Goal: Task Accomplishment & Management: Manage account settings

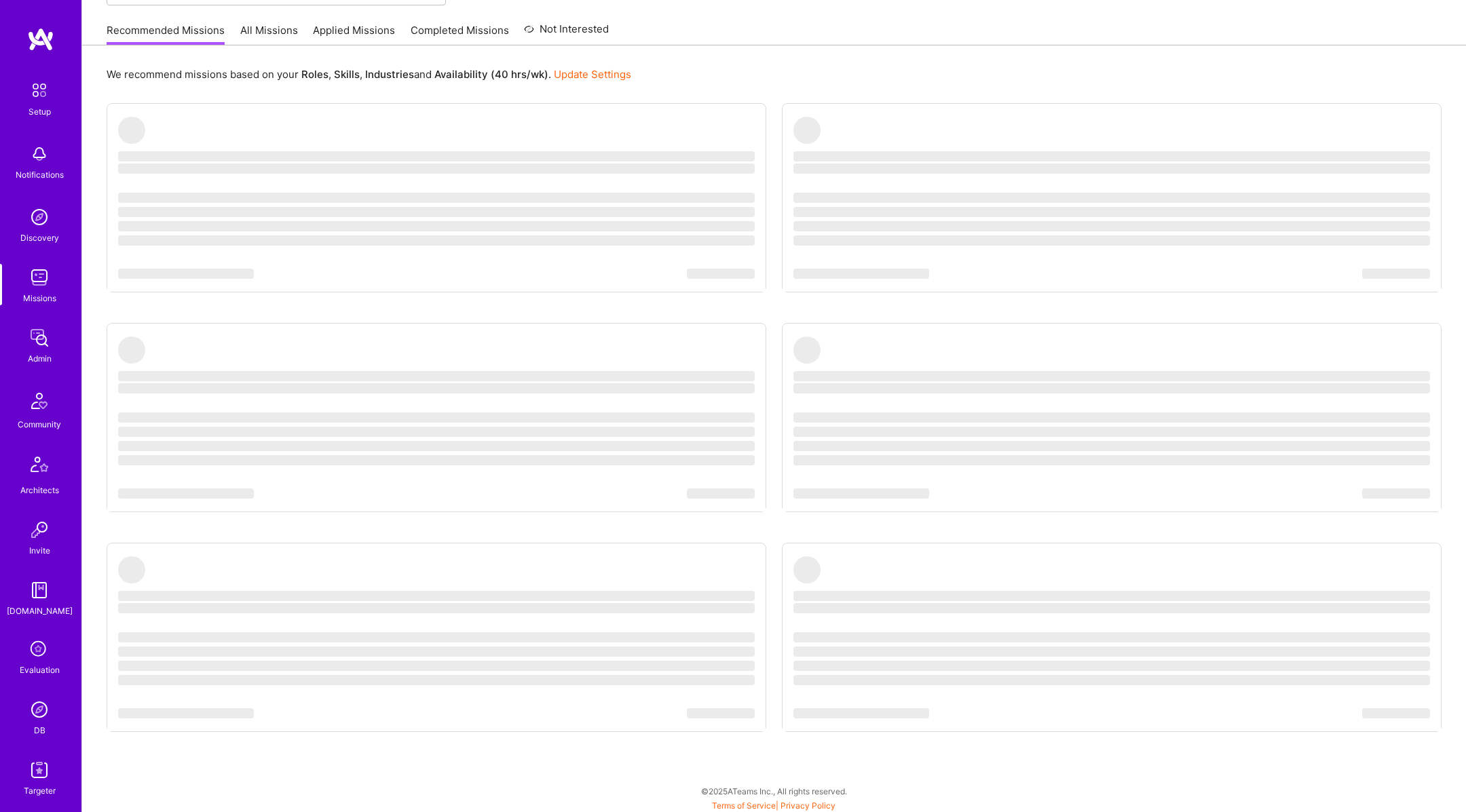
scroll to position [58, 0]
click at [40, 594] on icon at bounding box center [40, 592] width 26 height 26
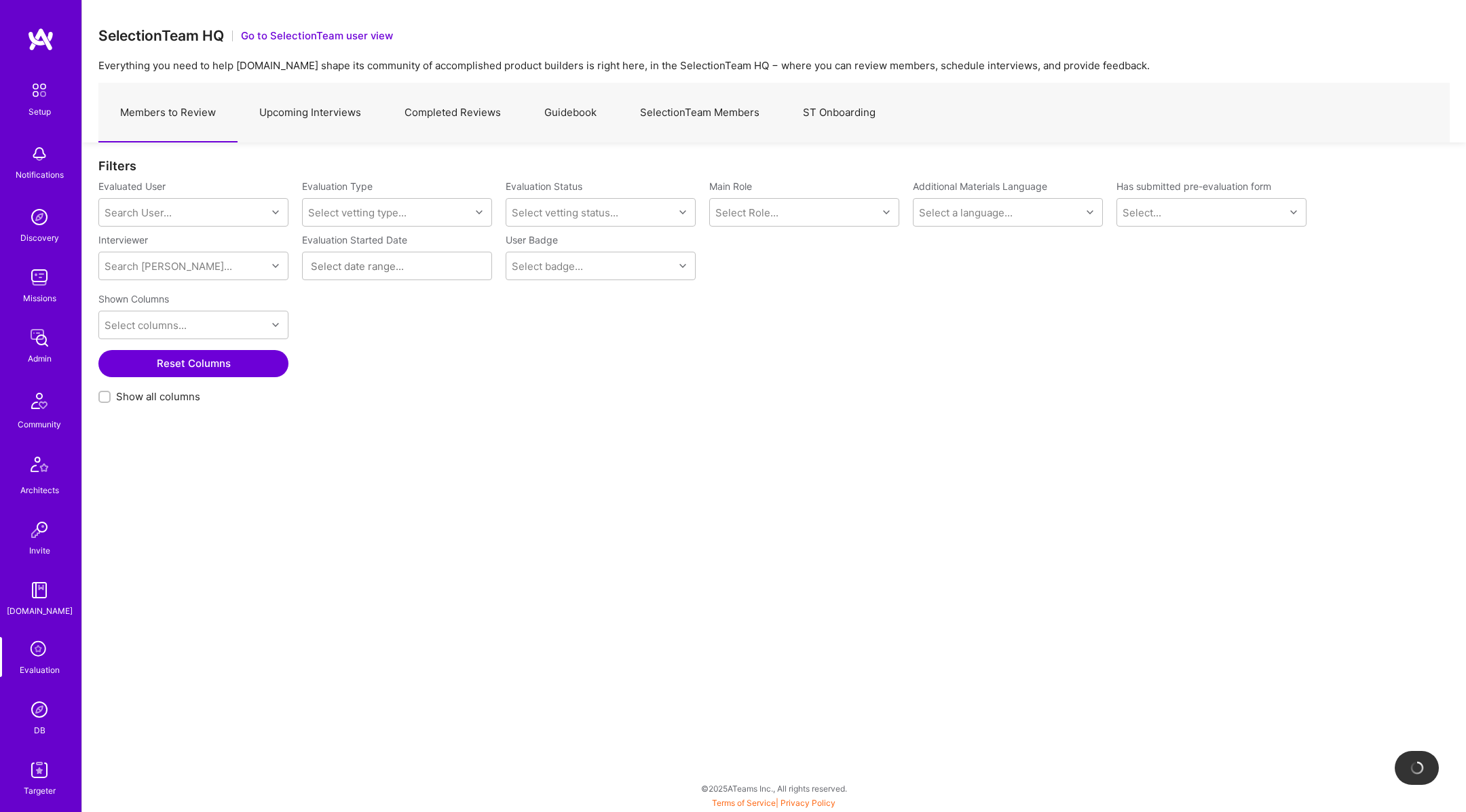
click at [354, 116] on link "Upcoming Interviews" at bounding box center [310, 112] width 145 height 59
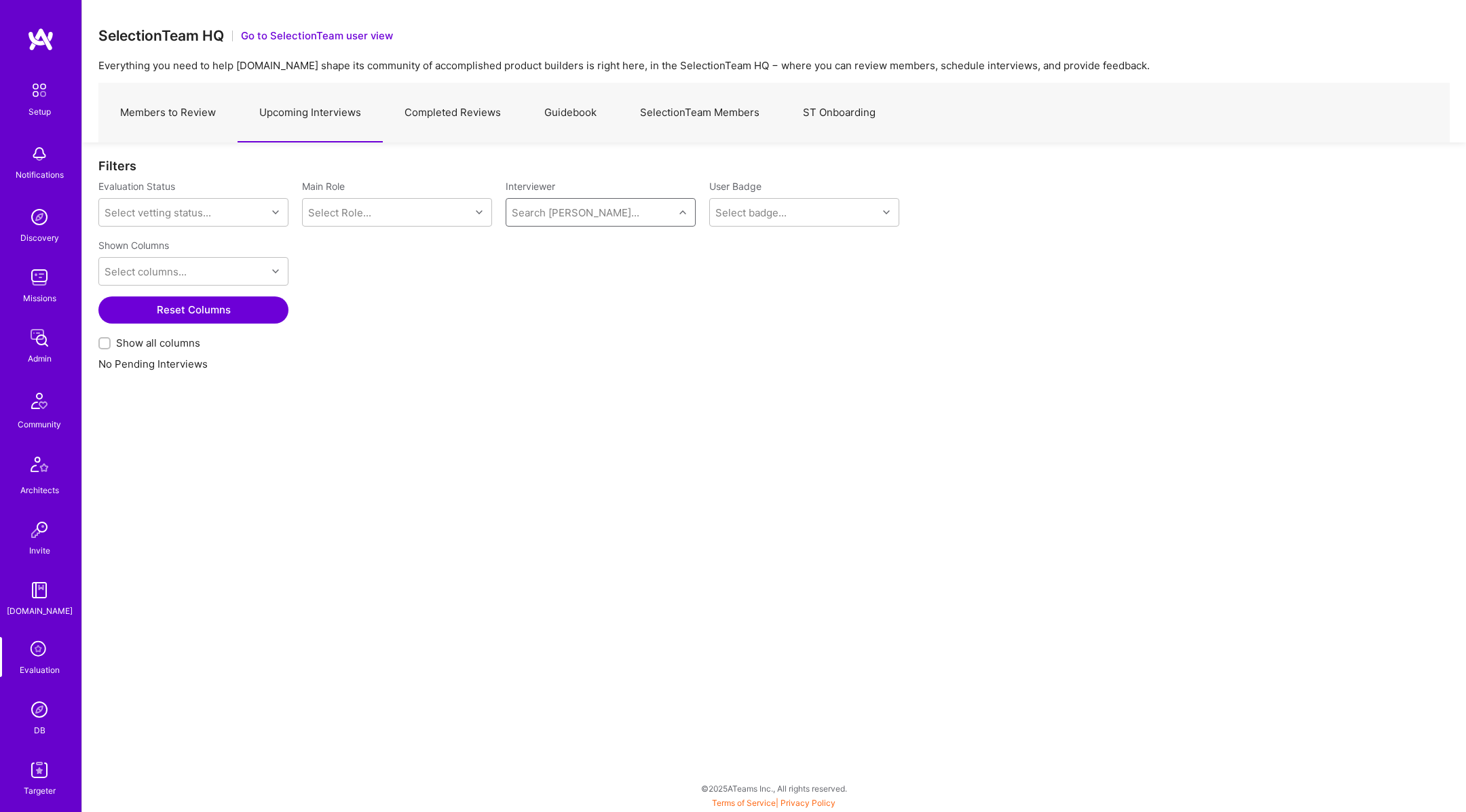
click at [181, 123] on link "Members to Review" at bounding box center [168, 112] width 139 height 59
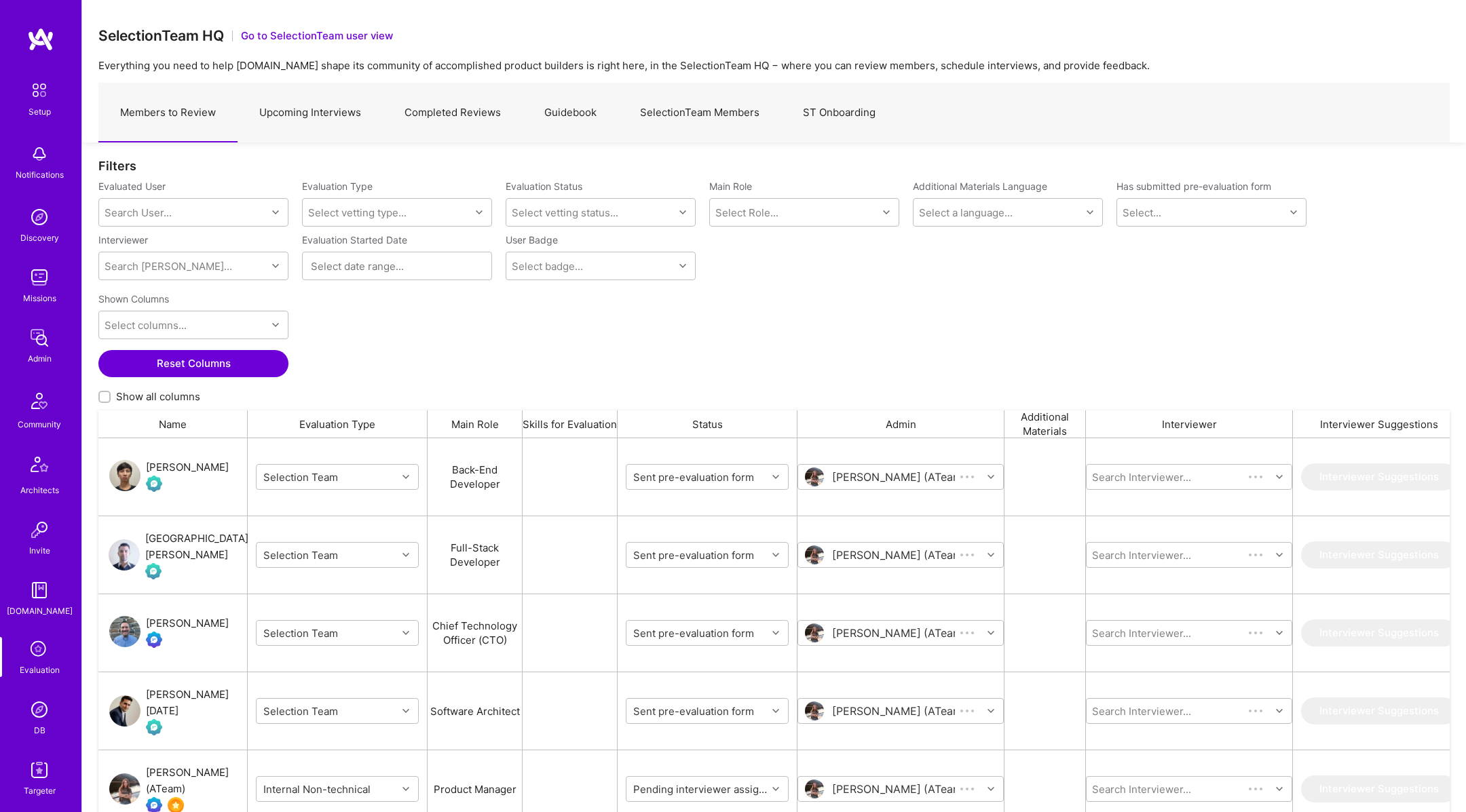
scroll to position [670, 1352]
click at [317, 121] on link "Upcoming Interviews" at bounding box center [310, 112] width 145 height 59
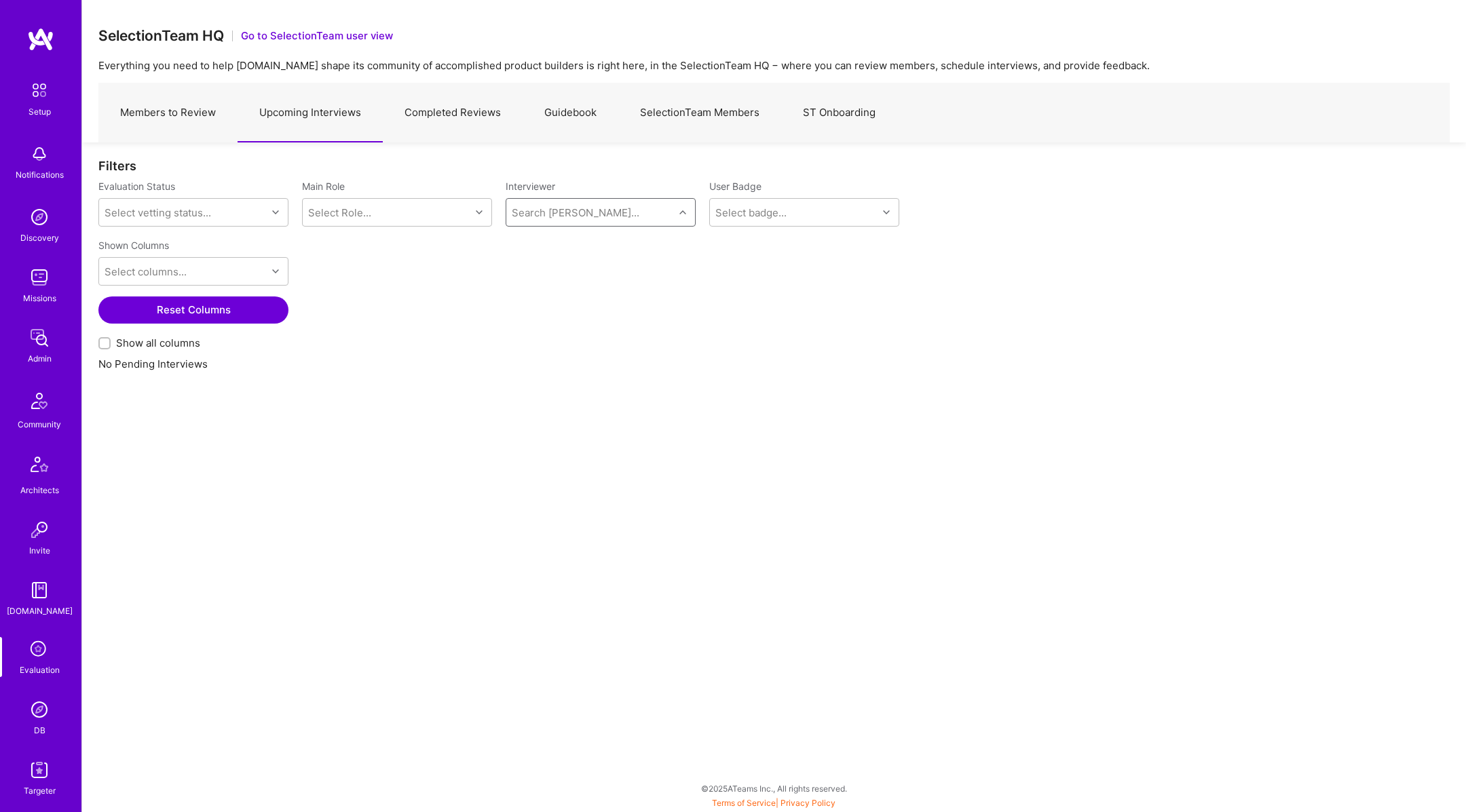
click at [669, 211] on div "Search [PERSON_NAME]..." at bounding box center [590, 213] width 168 height 27
type input "Tiag"
click at [587, 243] on div "[PERSON_NAME]" at bounding box center [593, 247] width 89 height 14
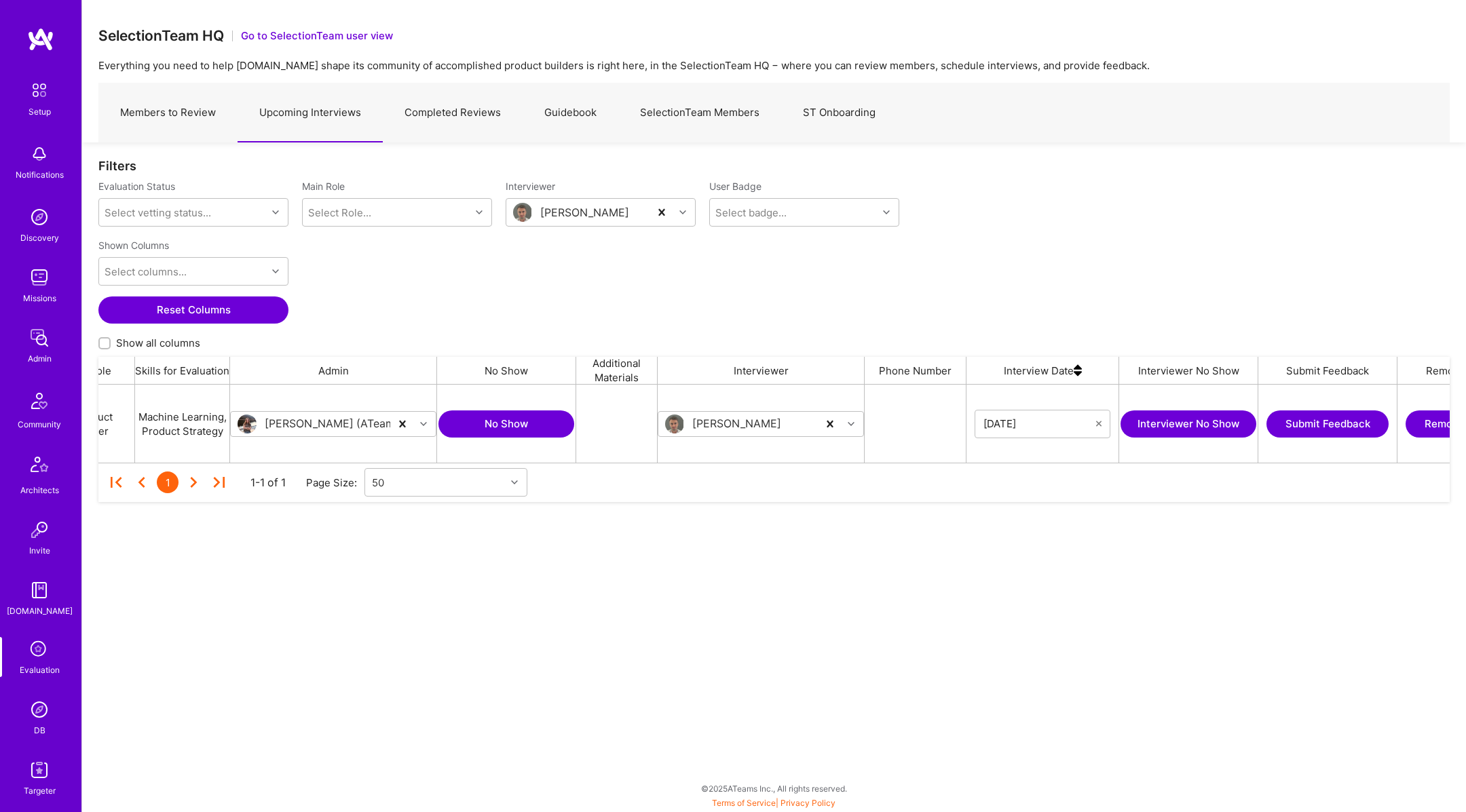
scroll to position [0, 538]
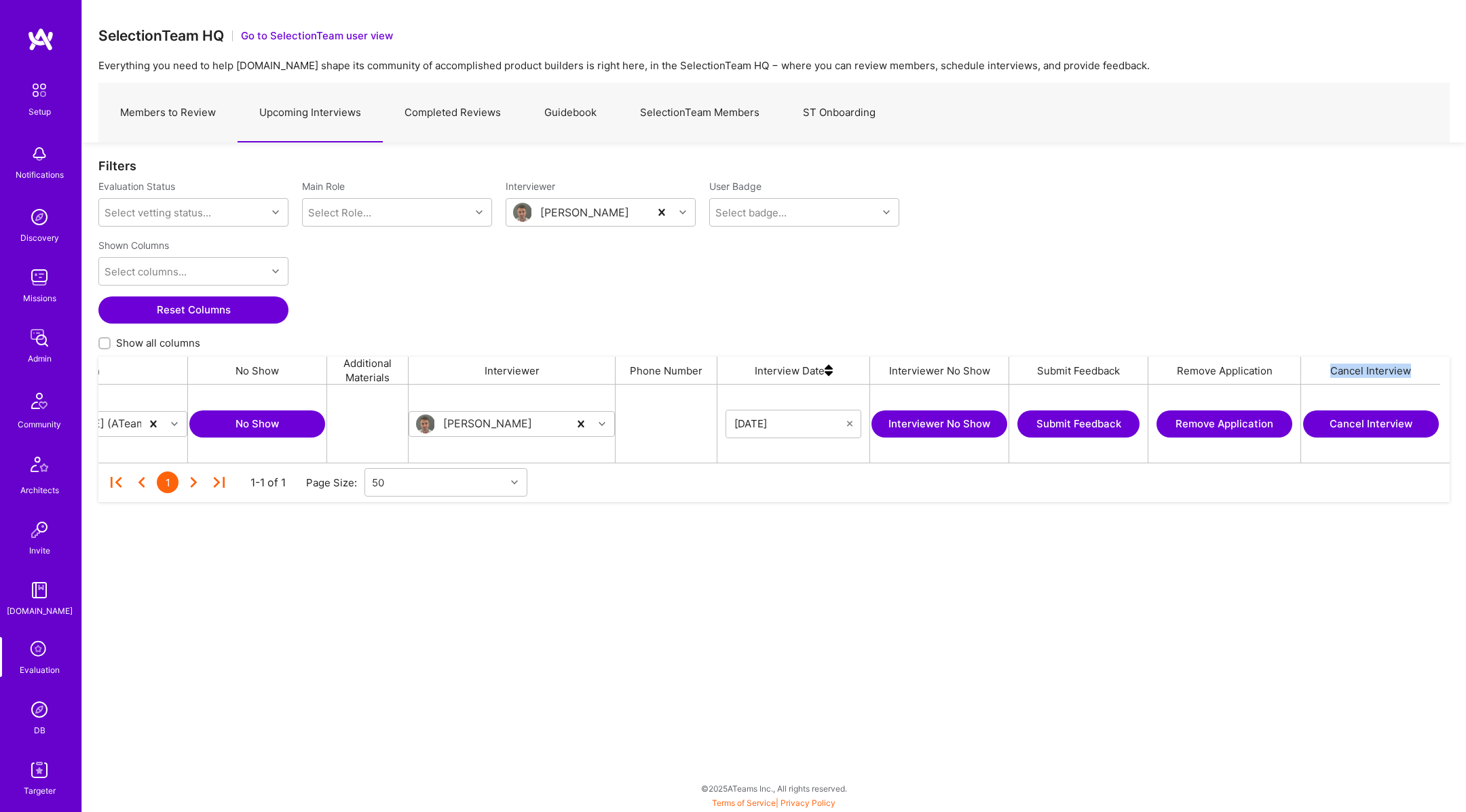
drag, startPoint x: 1332, startPoint y: 372, endPoint x: 1419, endPoint y: 374, distance: 87.0
click at [1419, 372] on div "Cancel Interview" at bounding box center [1371, 371] width 139 height 27
copy div "Cancel Interview"
click at [1373, 427] on button "Cancel Interview" at bounding box center [1371, 424] width 136 height 27
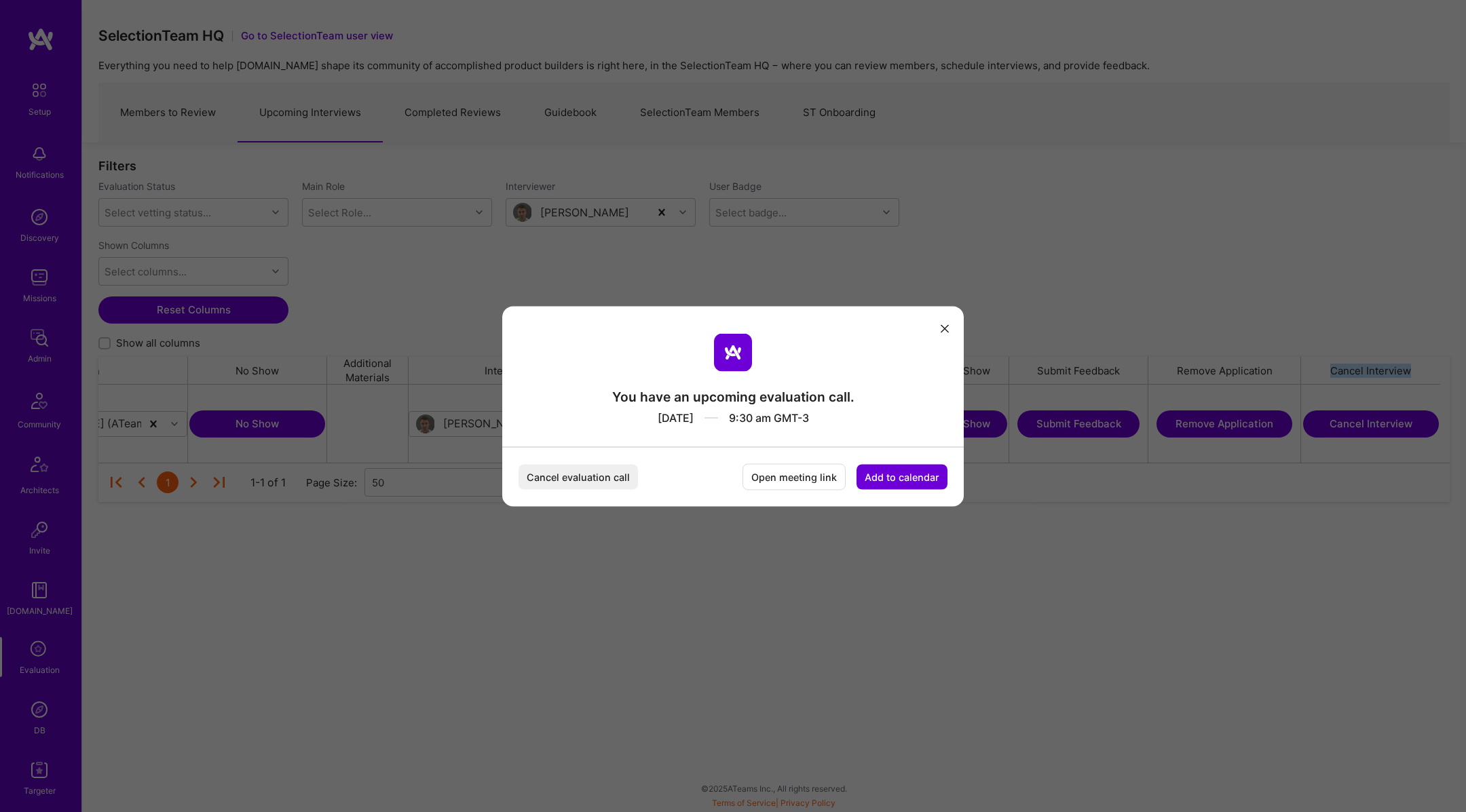
click at [772, 482] on button "Open meeting link" at bounding box center [794, 476] width 103 height 27
click at [781, 473] on button "Open meeting link" at bounding box center [794, 476] width 103 height 27
click at [779, 475] on button "Open meeting link" at bounding box center [794, 476] width 103 height 27
click at [785, 470] on button "Open meeting link" at bounding box center [794, 476] width 103 height 27
click at [783, 477] on button "Open meeting link" at bounding box center [794, 476] width 103 height 27
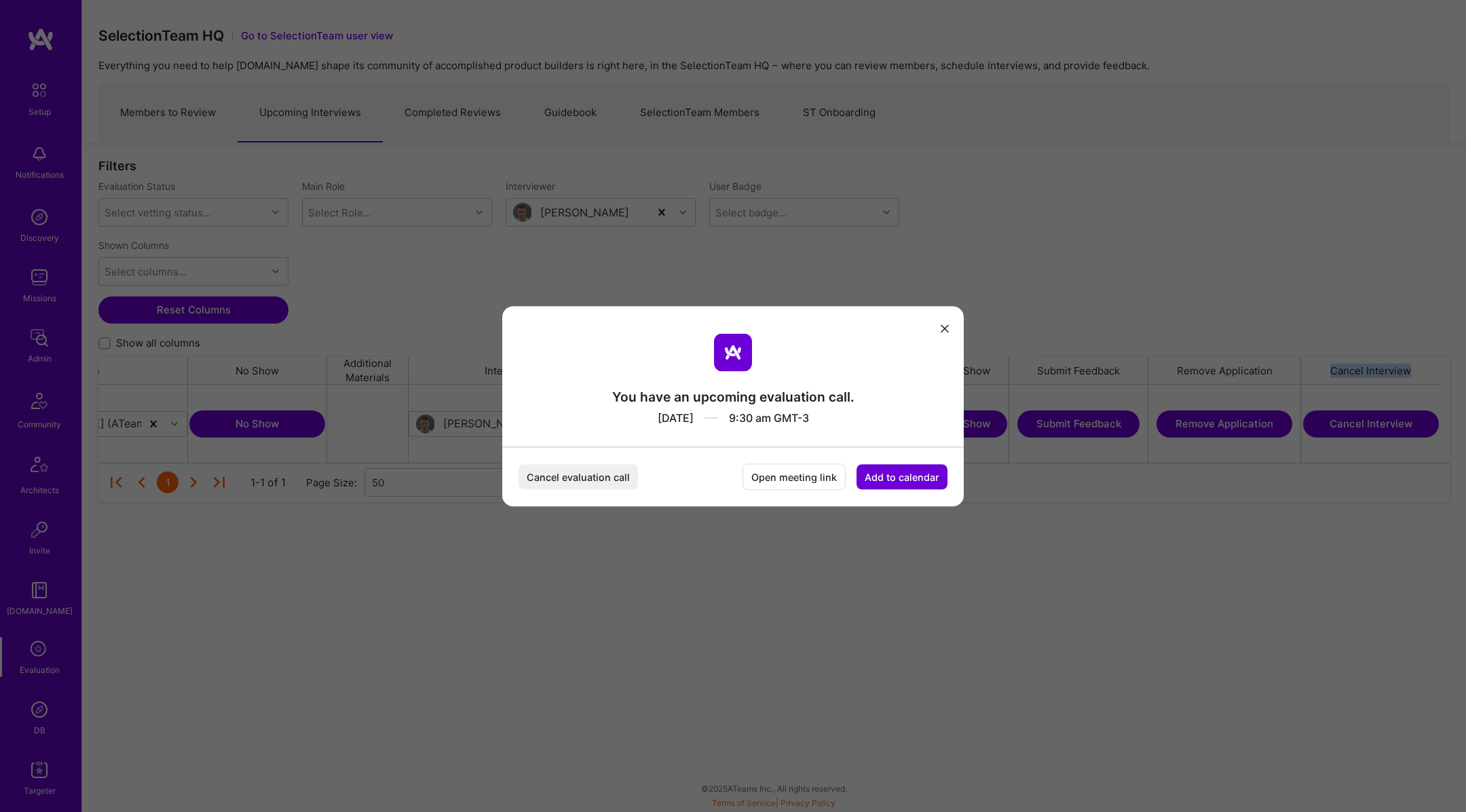
click at [771, 481] on button "Open meeting link" at bounding box center [794, 476] width 103 height 27
click at [774, 480] on button "Open meeting link" at bounding box center [794, 476] width 103 height 27
click at [781, 485] on button "Open meeting link" at bounding box center [794, 476] width 103 height 27
click at [781, 481] on button "Open meeting link" at bounding box center [794, 476] width 103 height 27
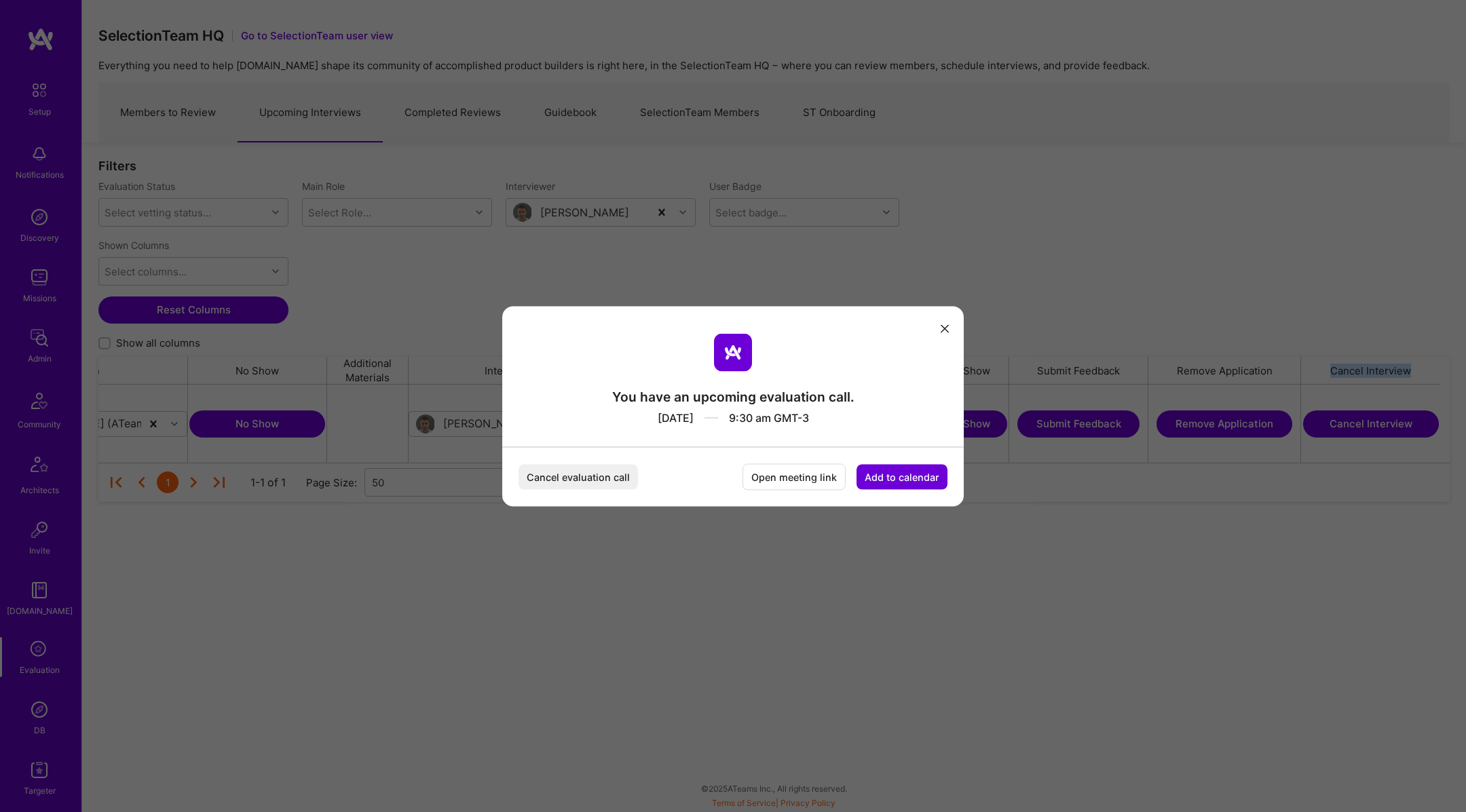
click at [943, 328] on icon "modal" at bounding box center [945, 329] width 8 height 8
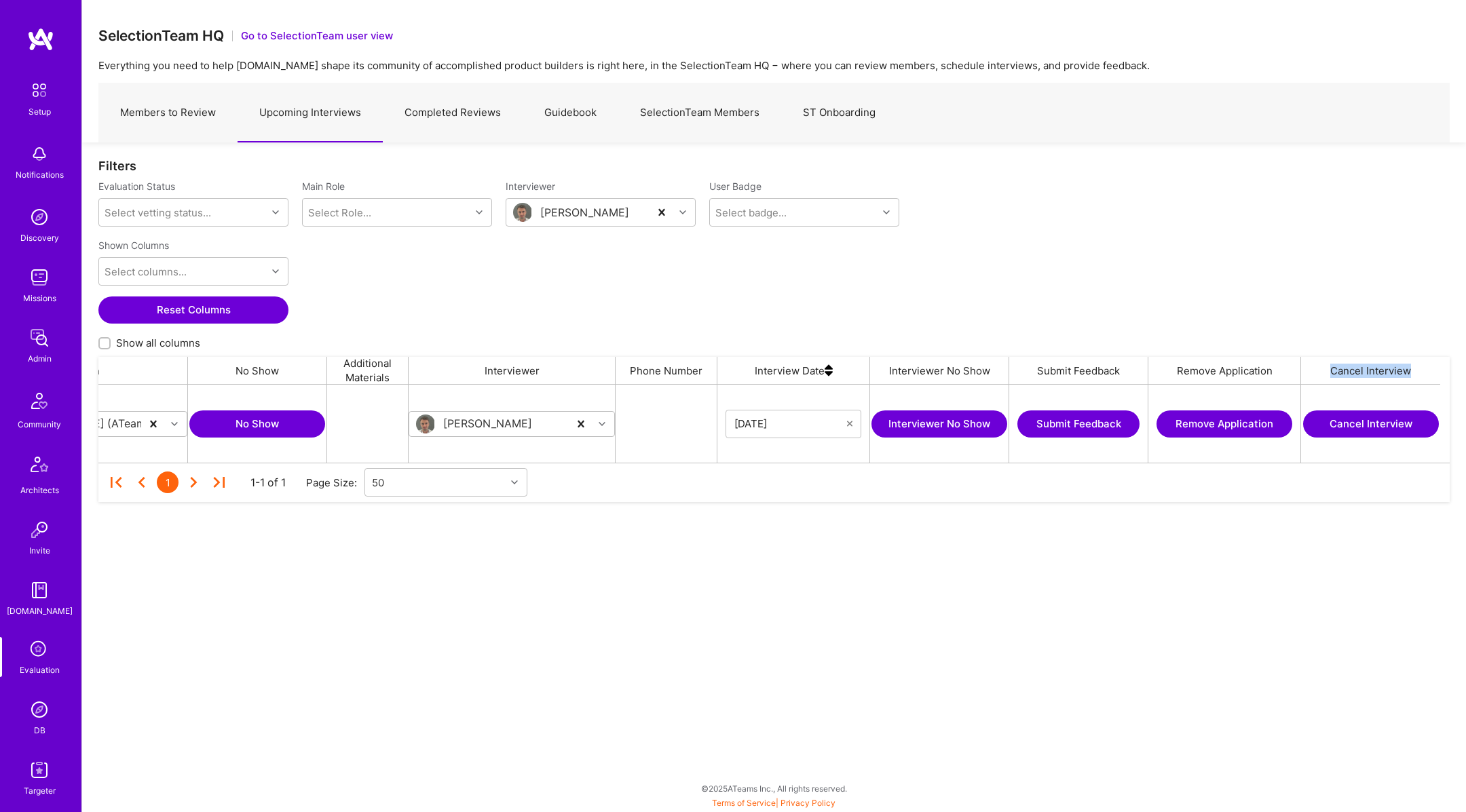
click at [1374, 411] on button "Cancel Interview" at bounding box center [1371, 424] width 136 height 27
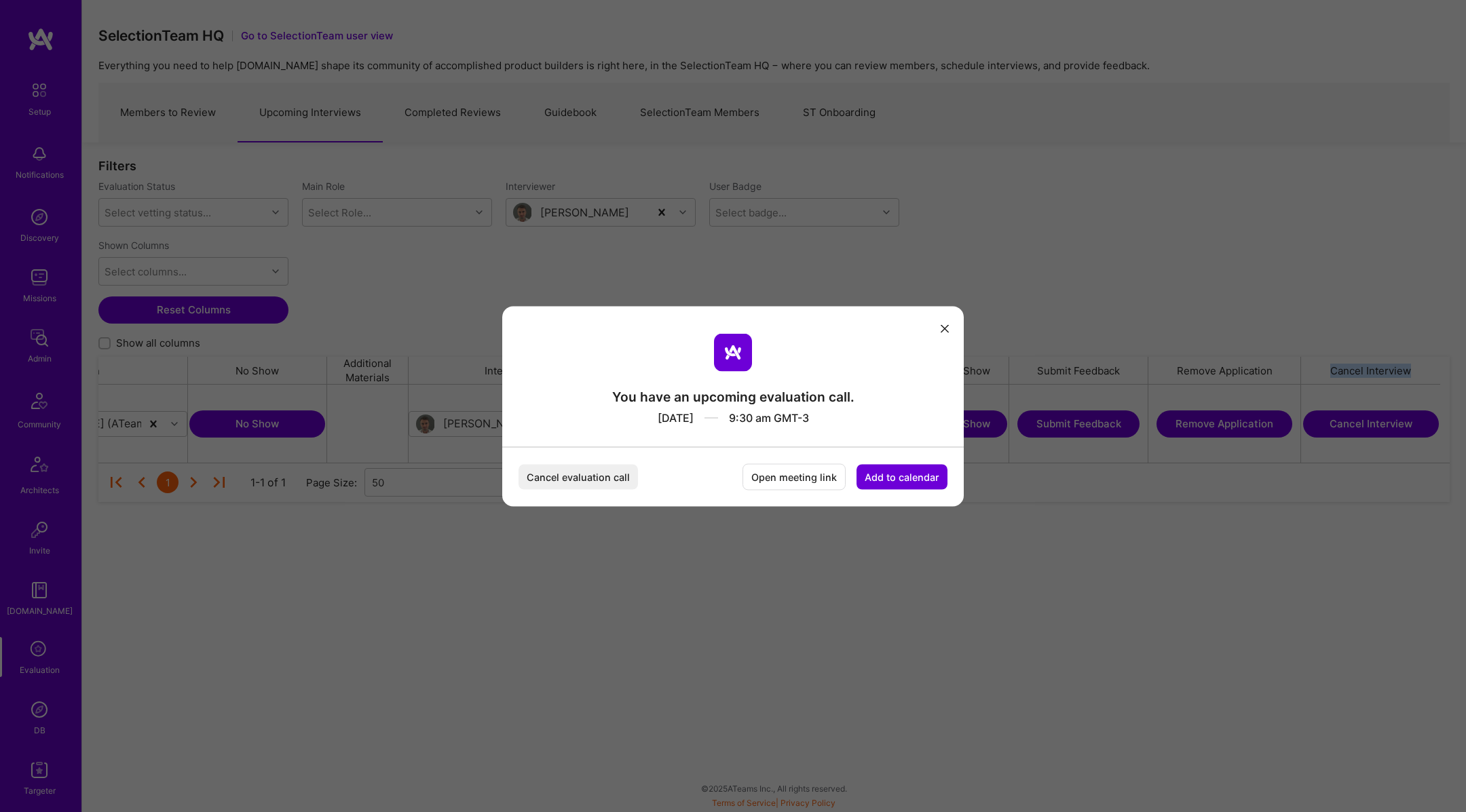
click at [888, 472] on button "Add to calendar" at bounding box center [901, 476] width 91 height 25
click at [894, 379] on div "Google Calendar" at bounding box center [887, 374] width 113 height 27
click at [915, 481] on button "Add to calendar" at bounding box center [901, 476] width 91 height 25
click at [814, 579] on div "You have an upcoming evaluation call. Aug 26, 2025 9:30 am GMT-3 Cancel evaluat…" at bounding box center [733, 406] width 1466 height 812
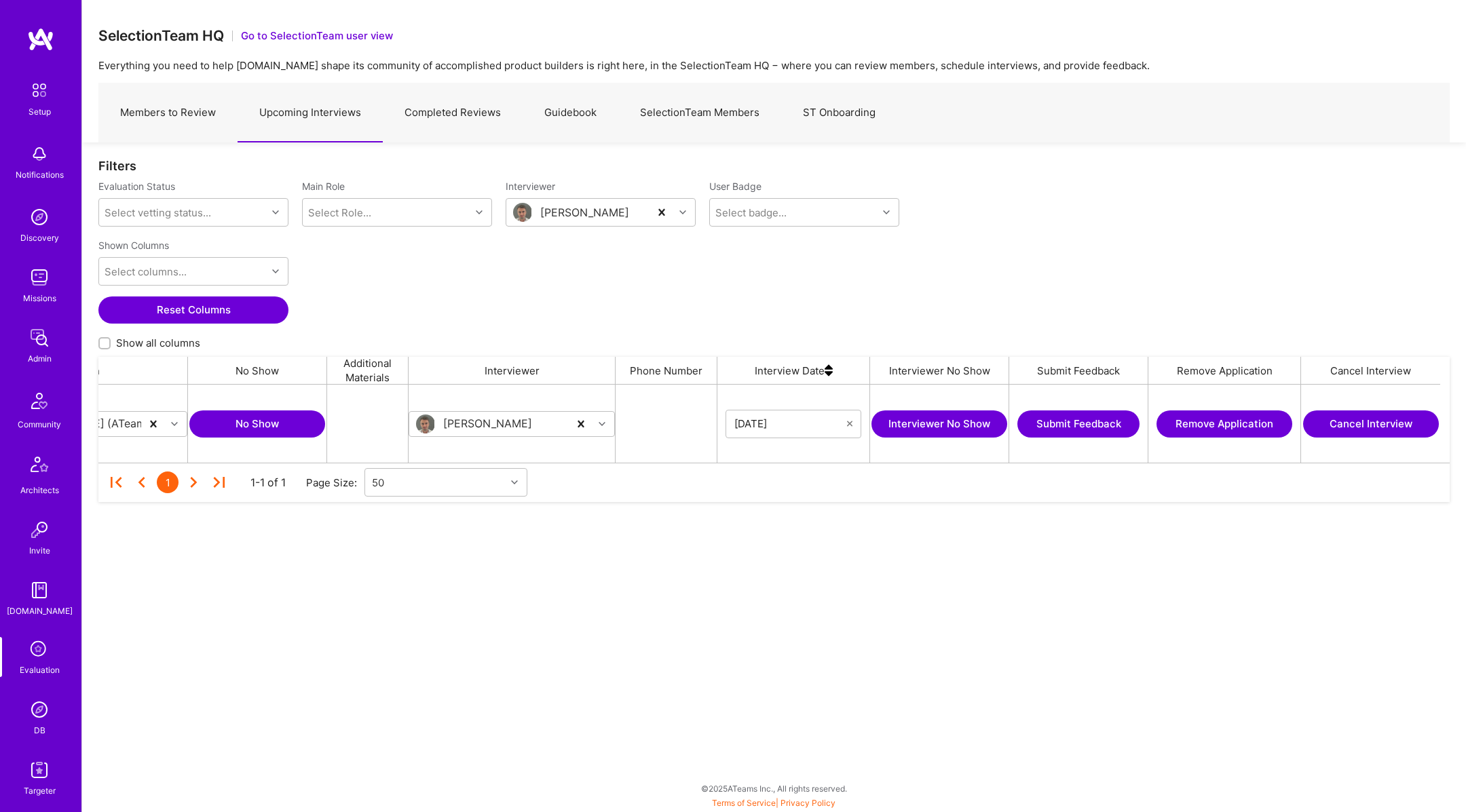
click at [1365, 422] on button "Cancel Interview" at bounding box center [1371, 424] width 136 height 27
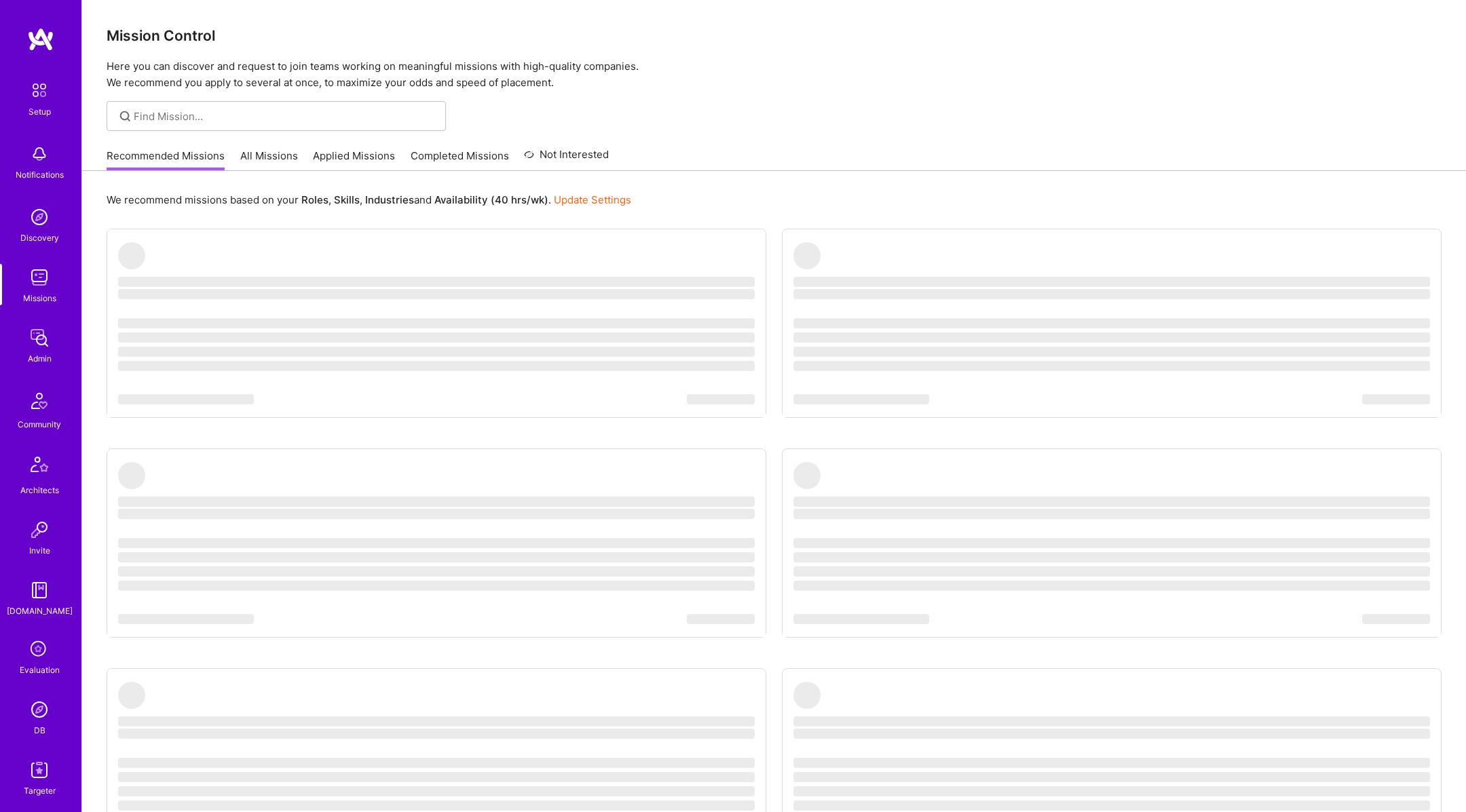
scroll to position [58, 0]
click at [40, 654] on img at bounding box center [40, 652] width 27 height 27
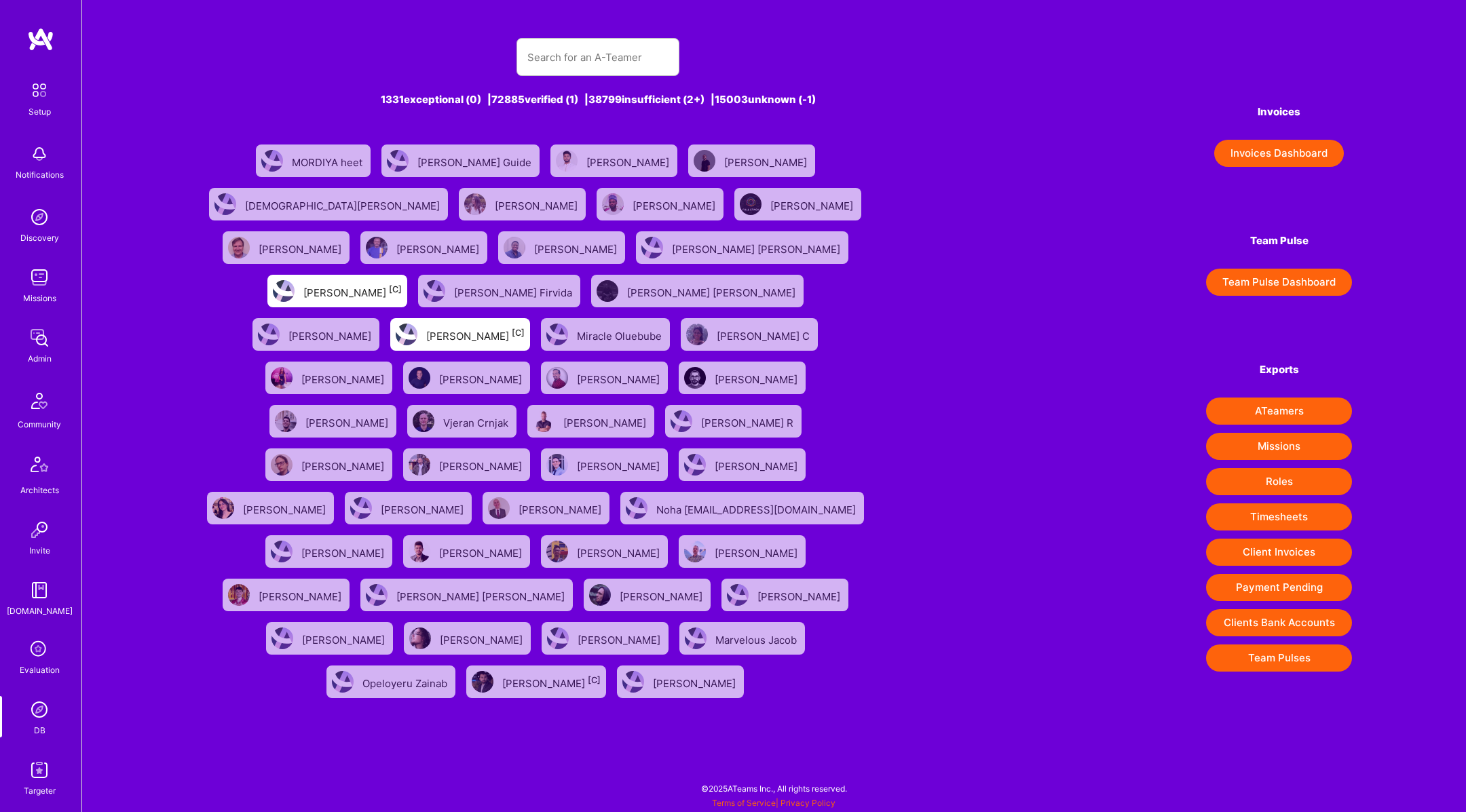
scroll to position [58, 0]
click at [37, 604] on icon at bounding box center [40, 592] width 26 height 26
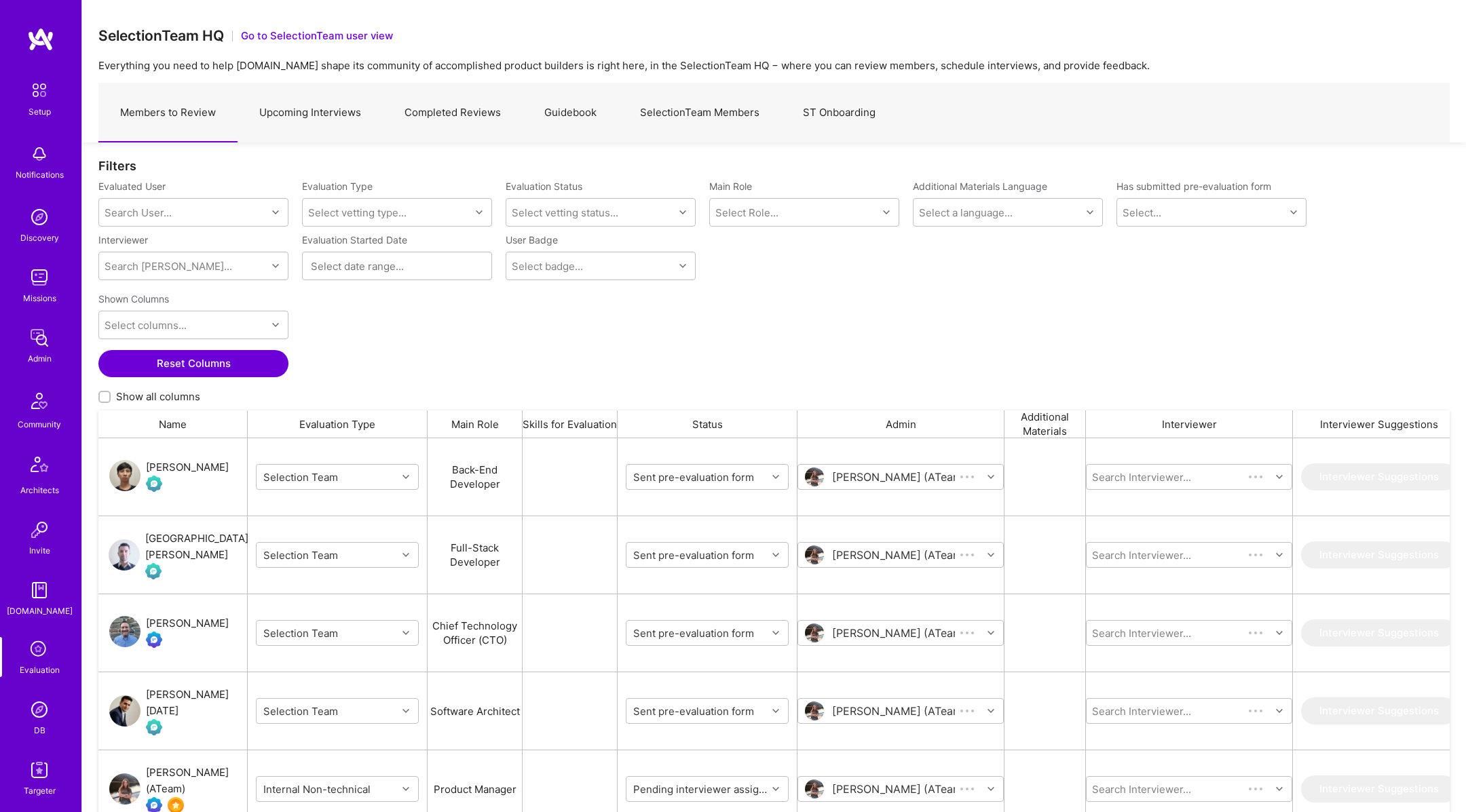
scroll to position [670, 1352]
click at [332, 114] on link "Upcoming Interviews" at bounding box center [310, 112] width 145 height 59
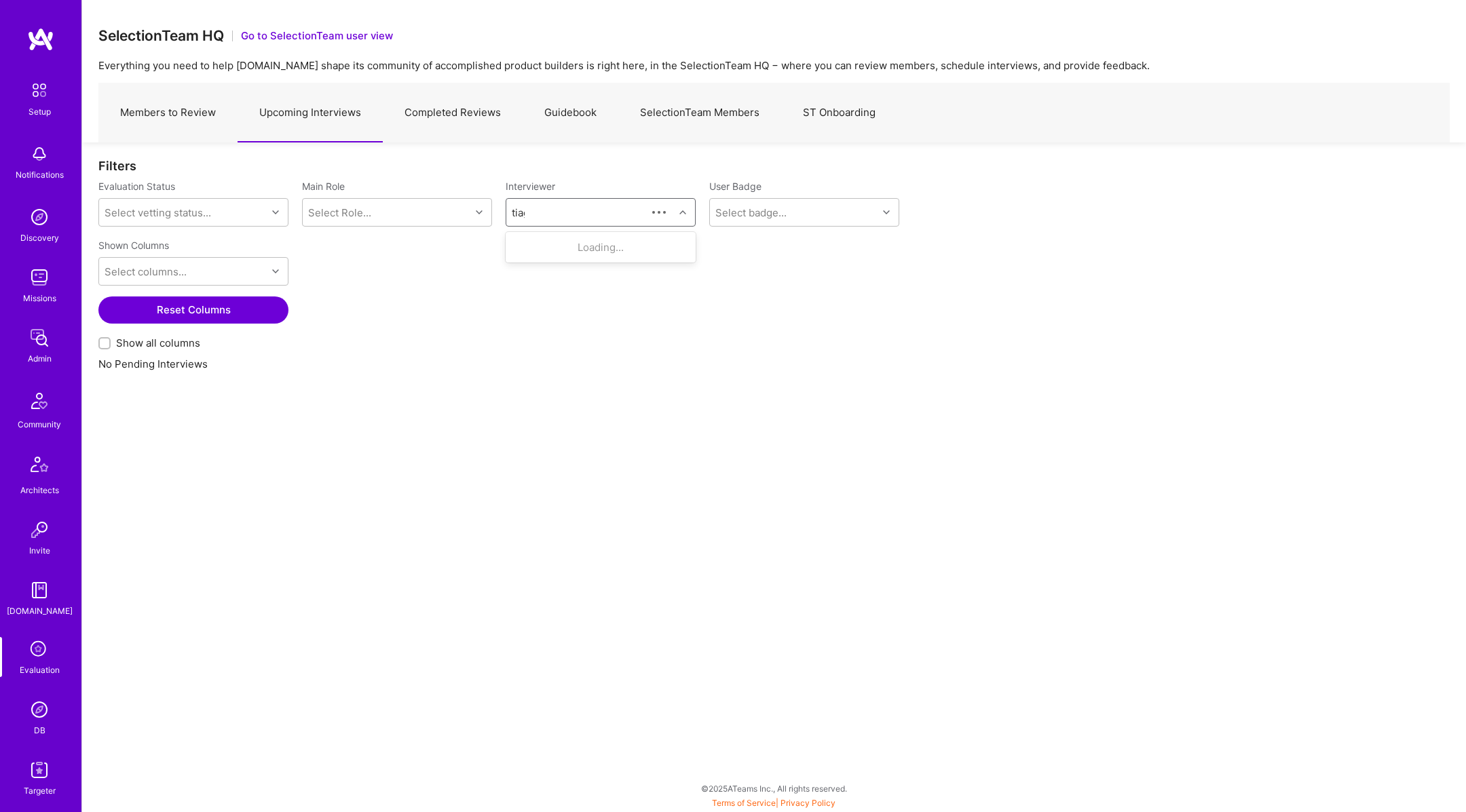
type input "tiago"
click at [578, 245] on div "[PERSON_NAME]" at bounding box center [593, 247] width 89 height 14
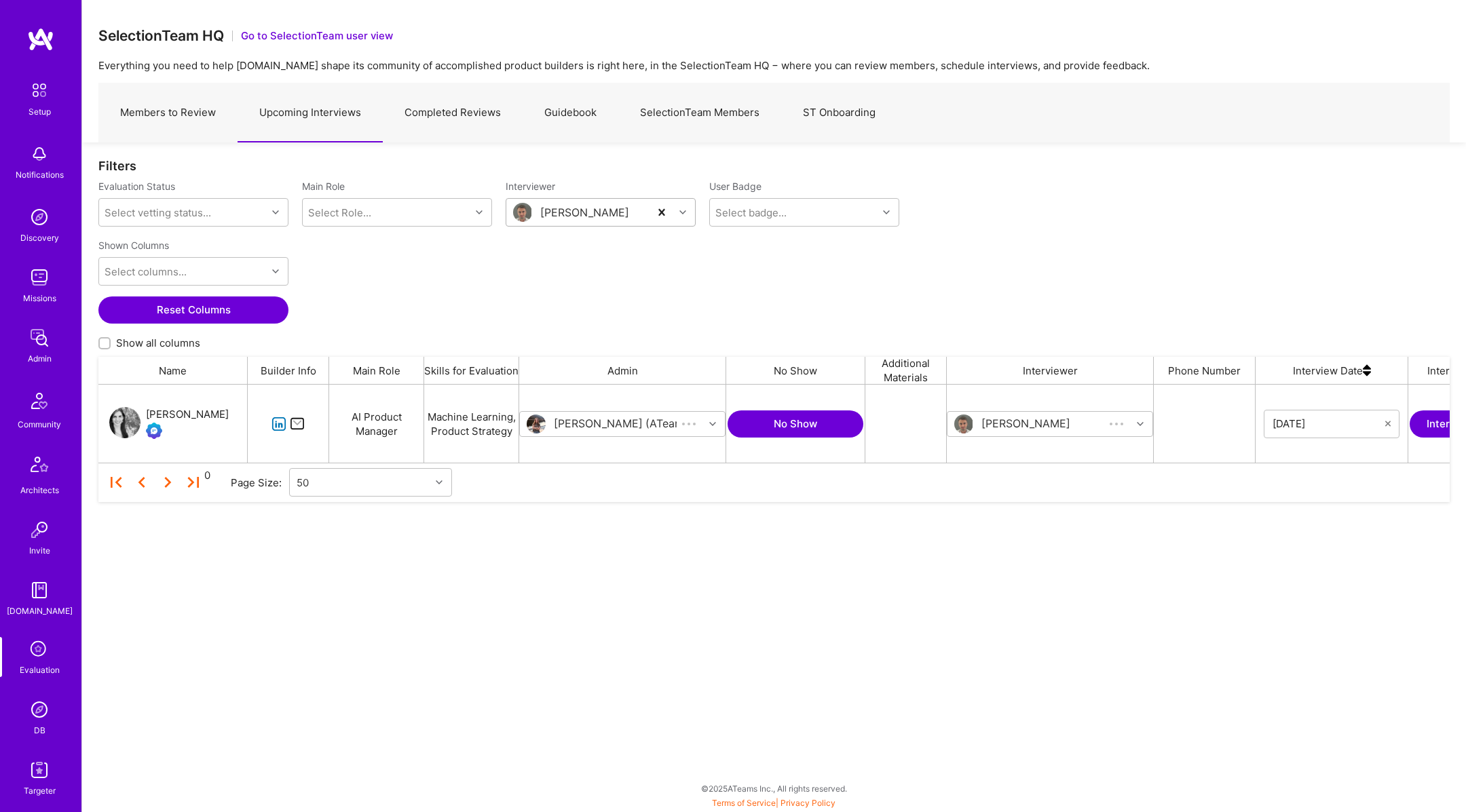
scroll to position [78, 1352]
click at [777, 417] on button "No Show" at bounding box center [795, 424] width 136 height 27
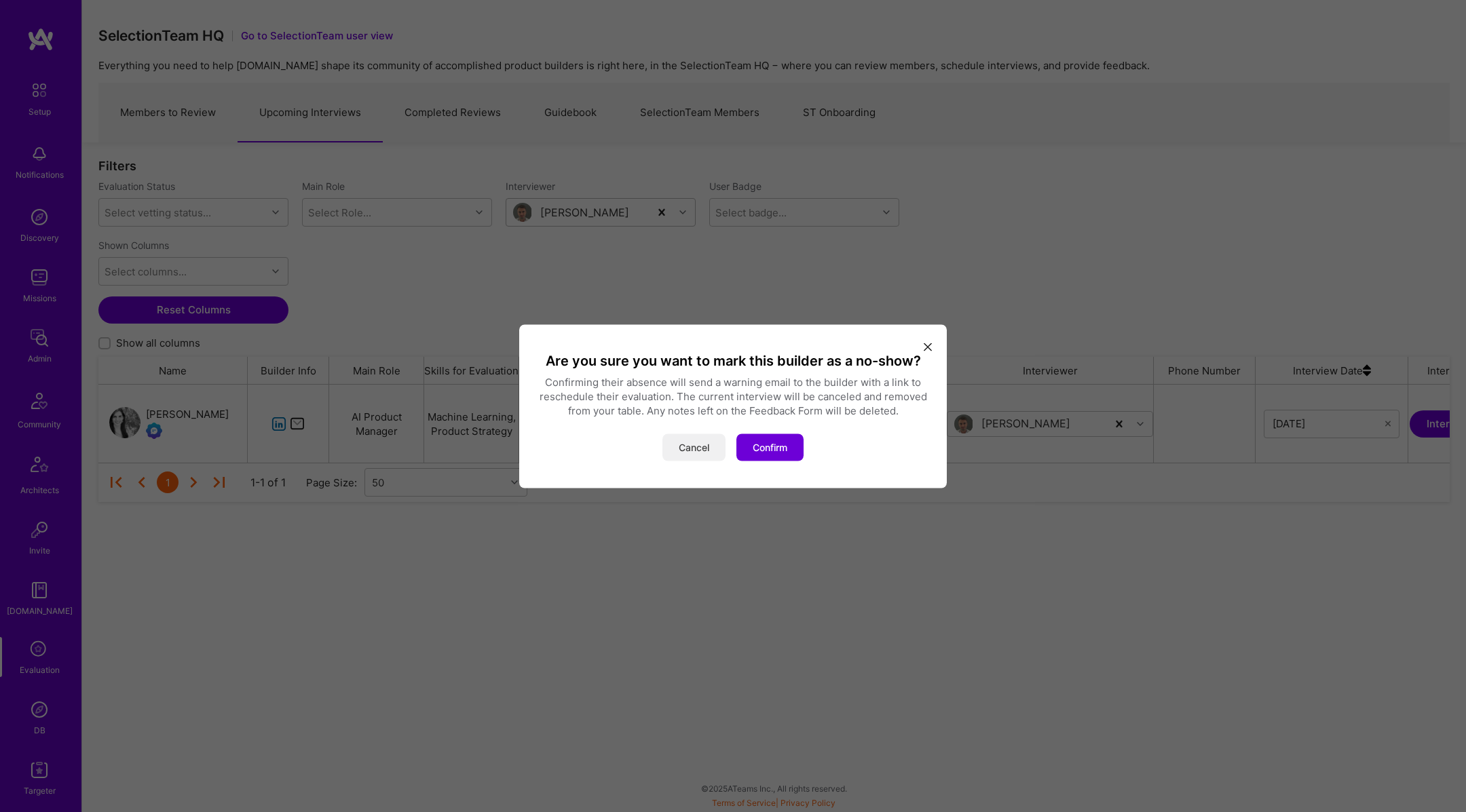
click at [681, 450] on button "Cancel" at bounding box center [694, 447] width 63 height 27
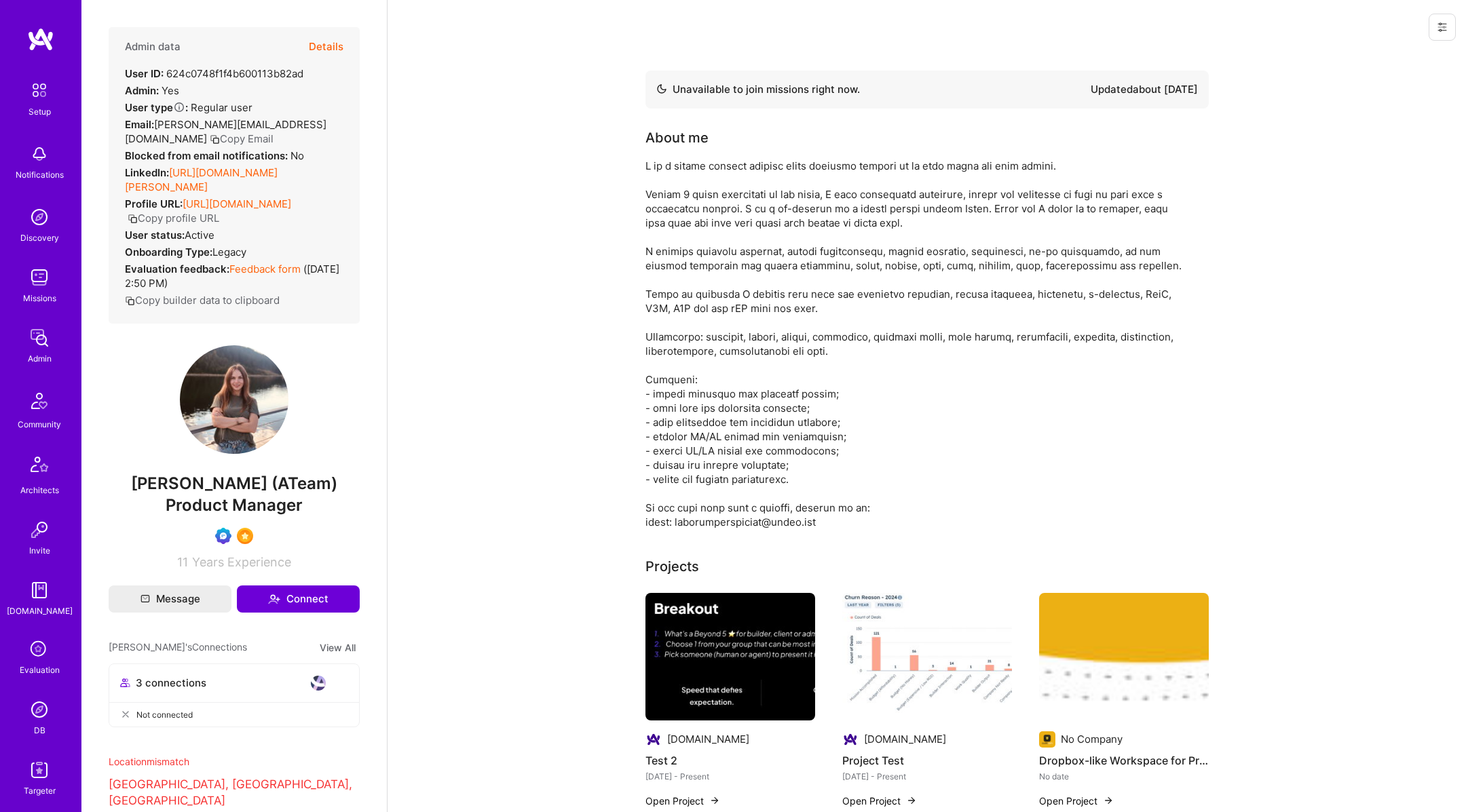
click at [1438, 27] on icon at bounding box center [1442, 27] width 11 height 11
click at [1387, 60] on button "Login as Tanya" at bounding box center [1384, 57] width 143 height 34
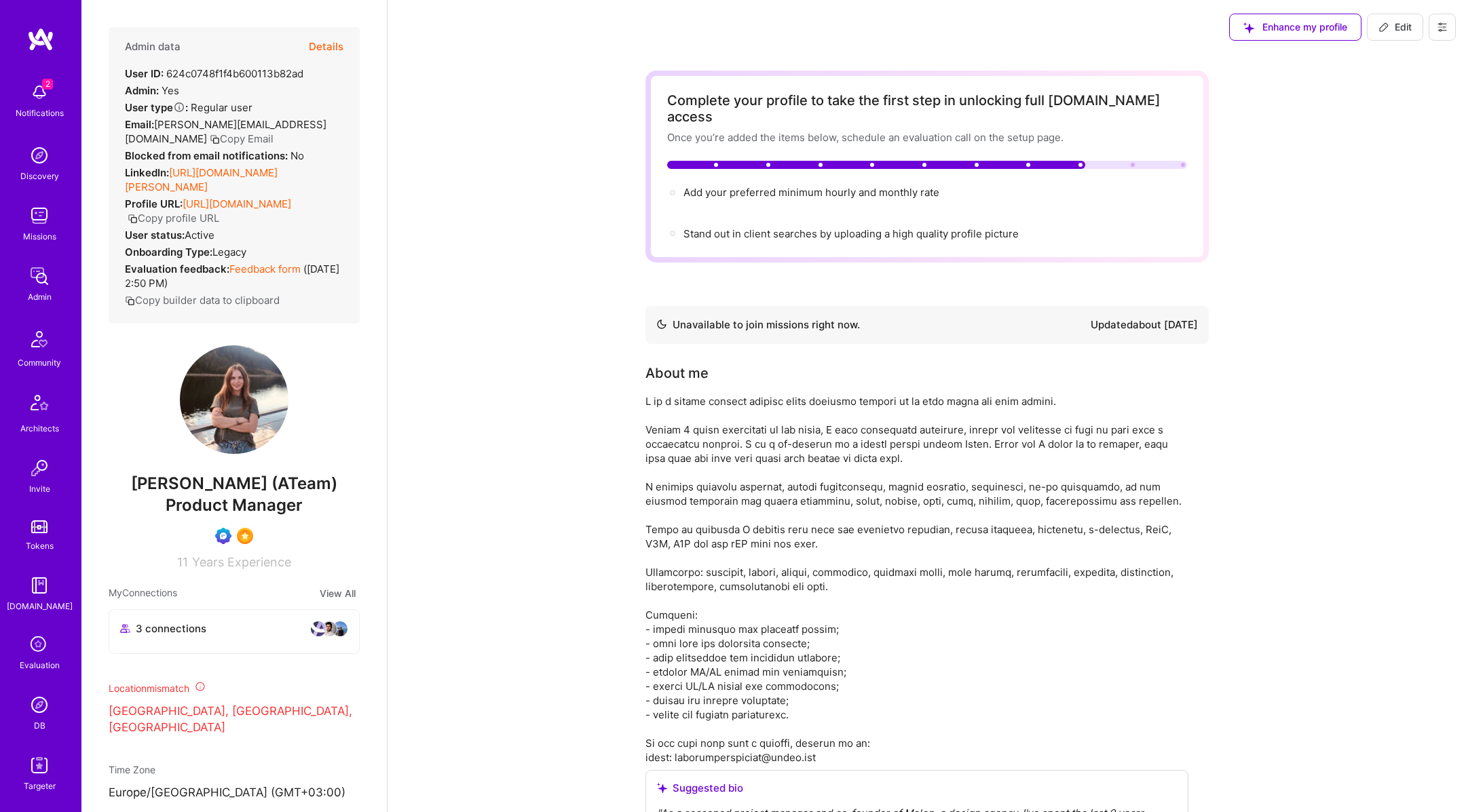
click at [39, 94] on img at bounding box center [40, 92] width 27 height 27
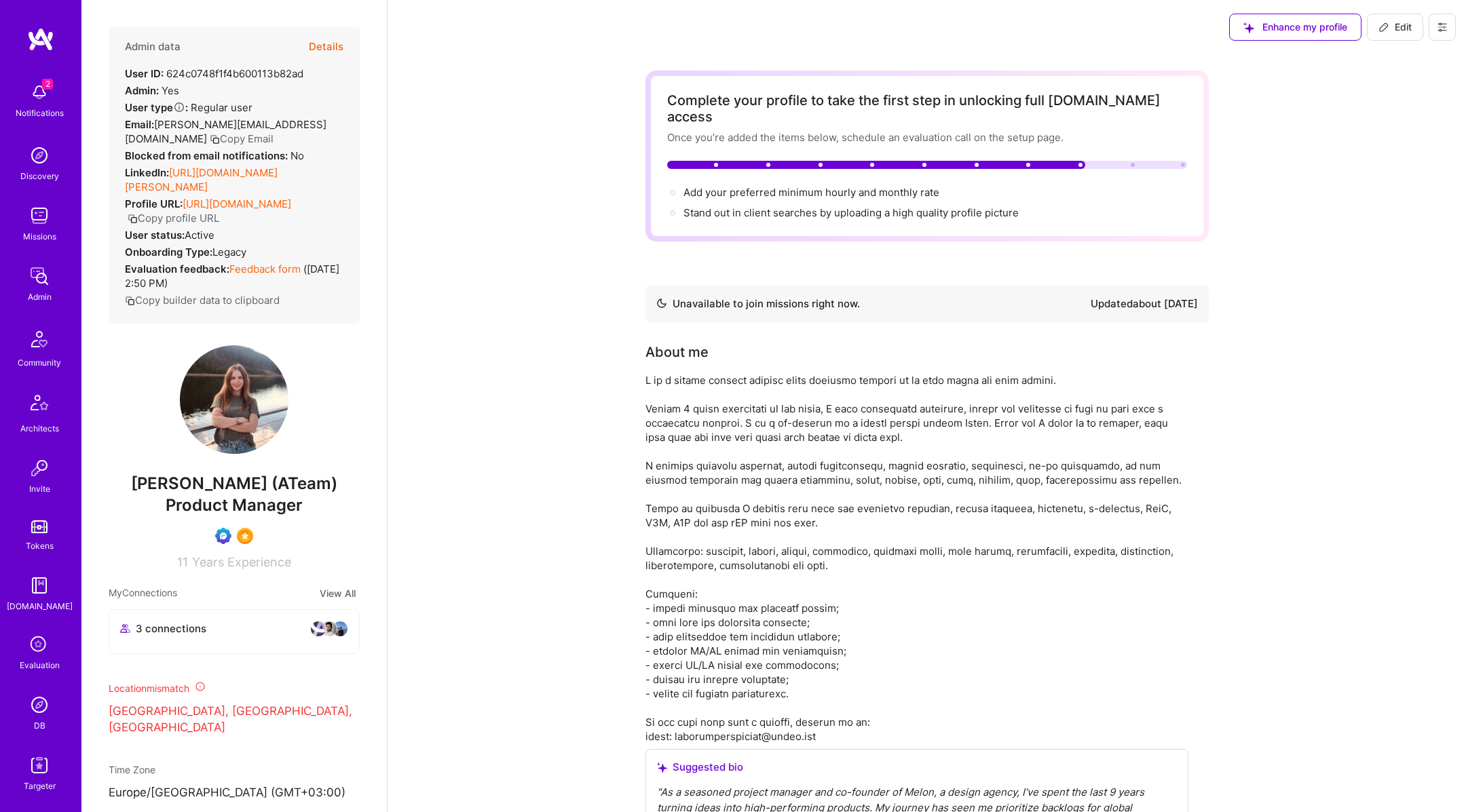
click at [39, 94] on div "2 Notifications Discovery Missions Admin Community Architects Invite Tokens A.G…" at bounding box center [40, 435] width 82 height 717
